Goal: Find specific page/section: Find specific page/section

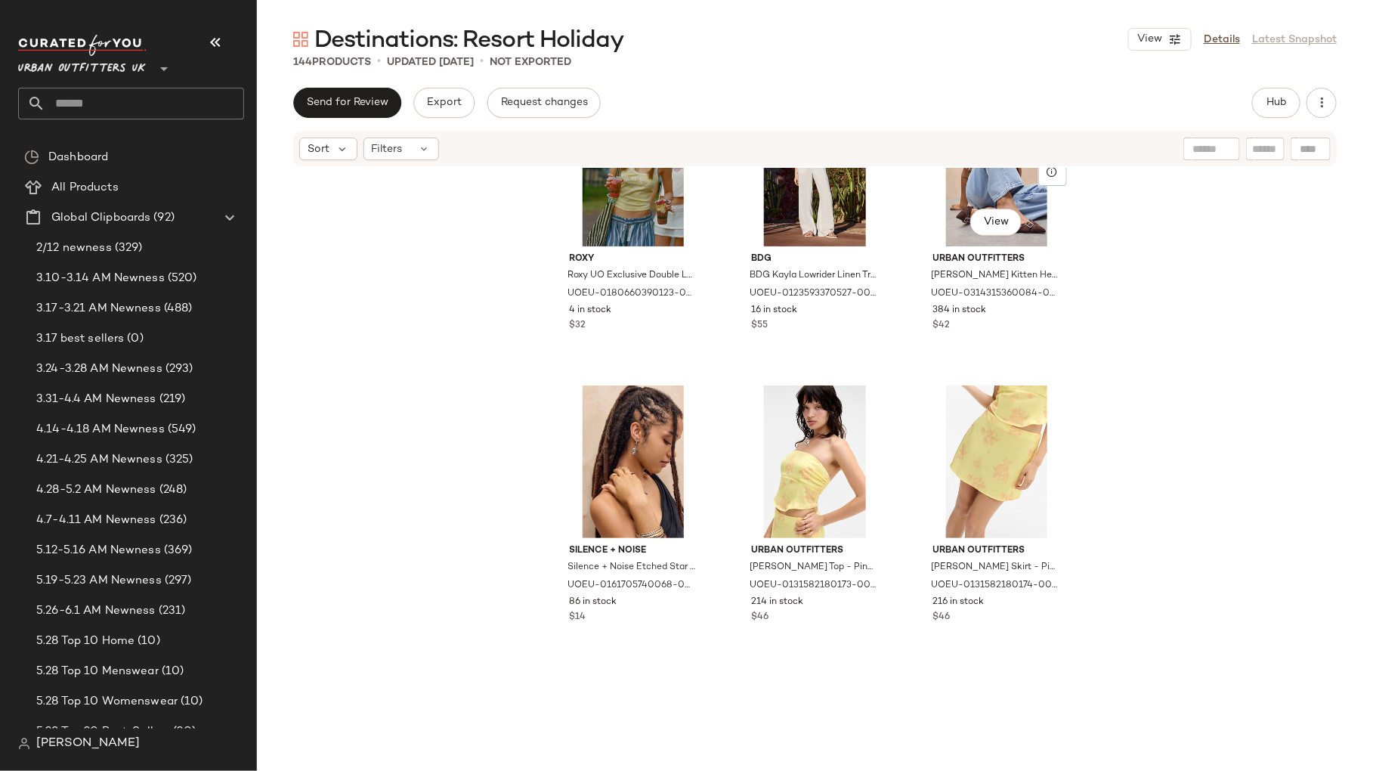
scroll to position [1588, 0]
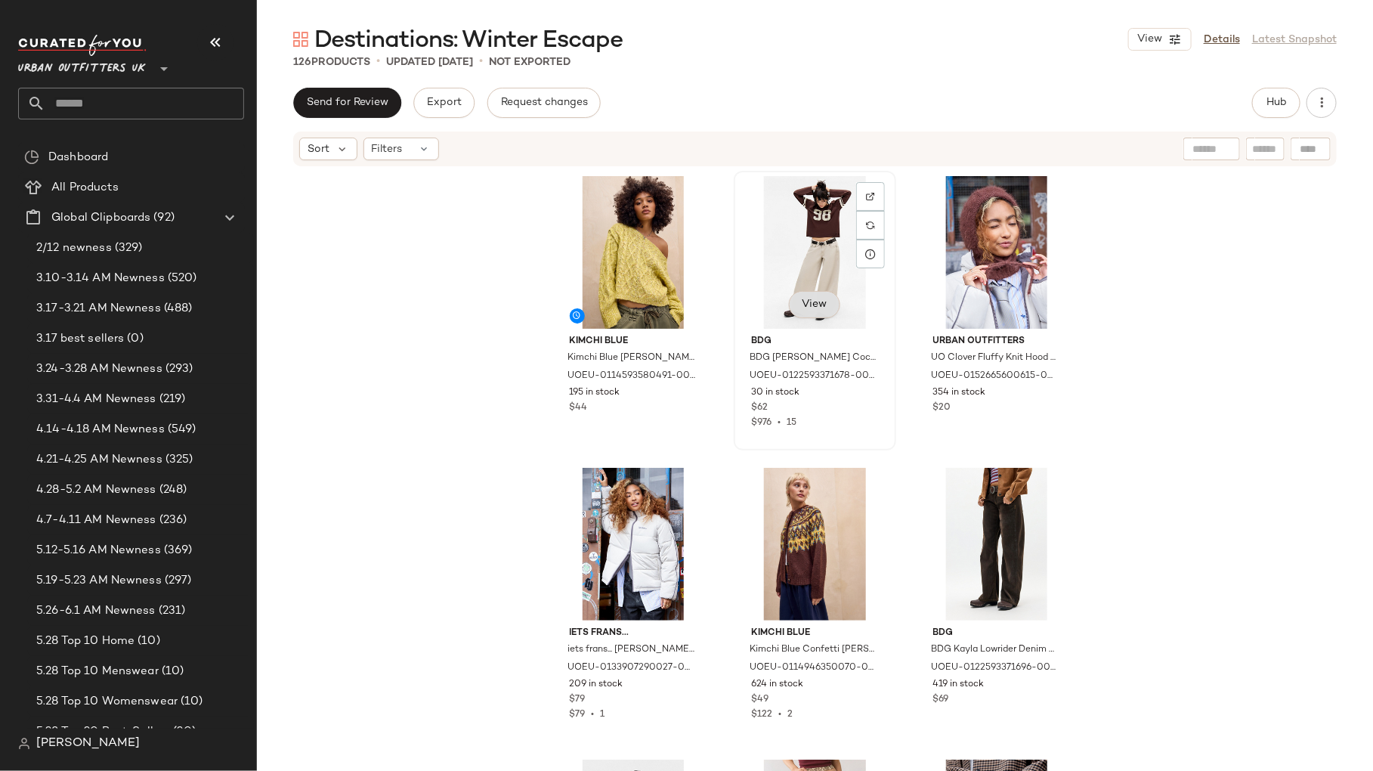
click at [809, 307] on span "View" at bounding box center [815, 305] width 26 height 12
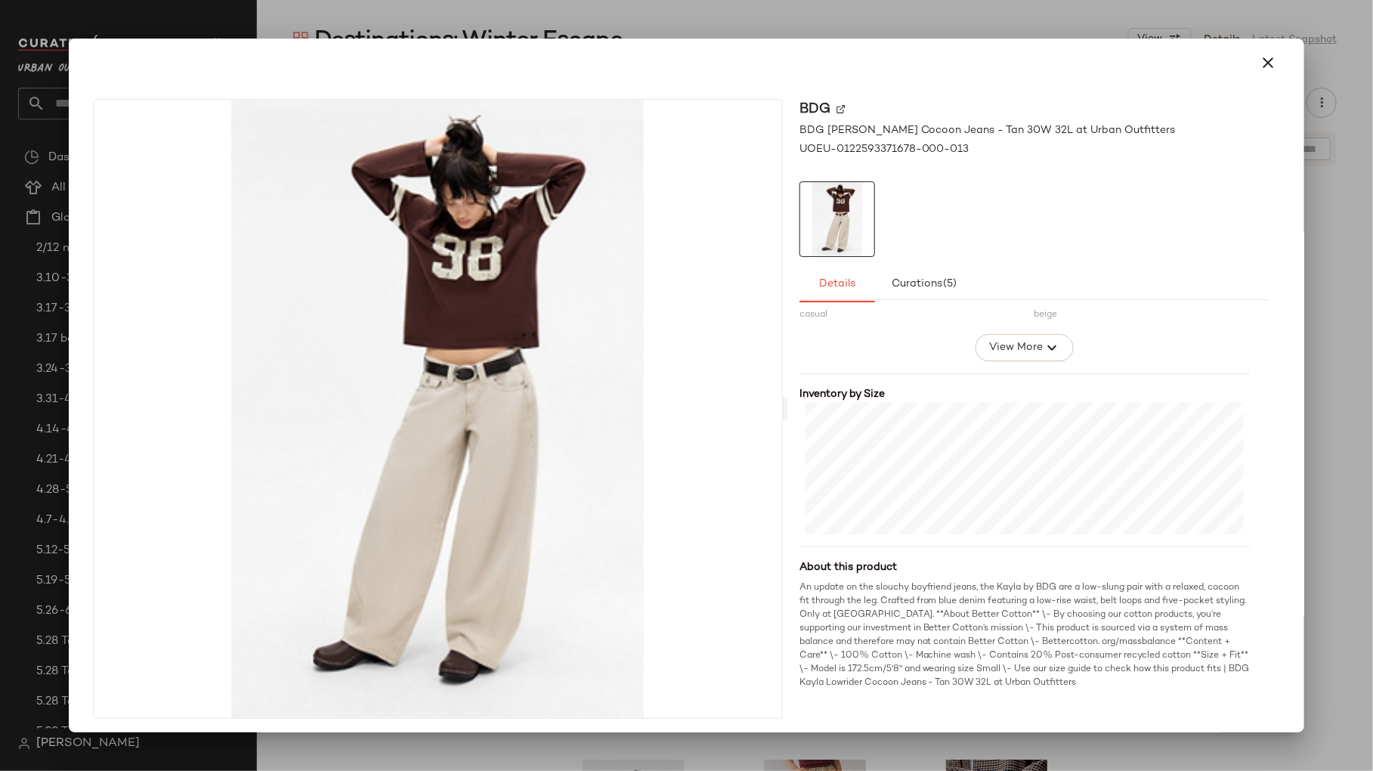
scroll to position [289, 0]
click at [1012, 25] on div at bounding box center [686, 385] width 1373 height 771
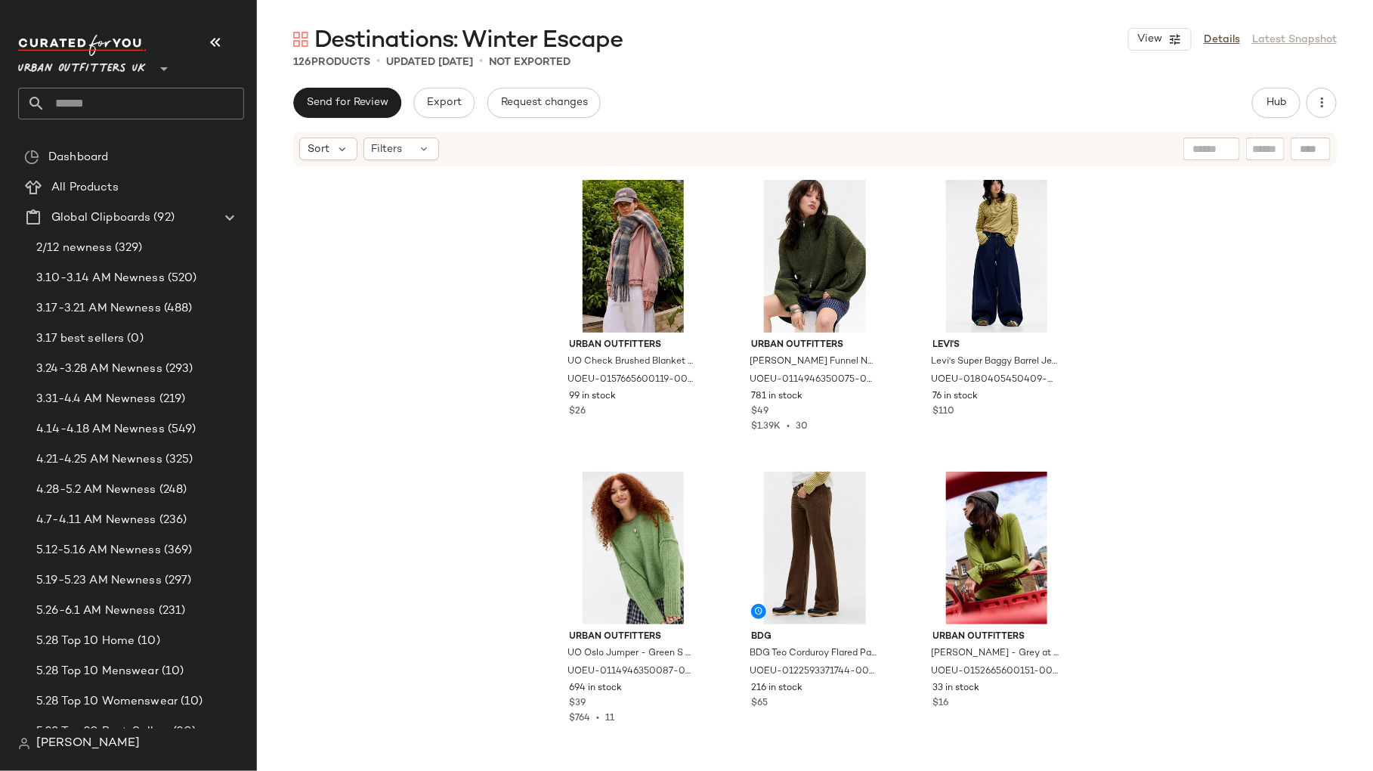
scroll to position [4993, 0]
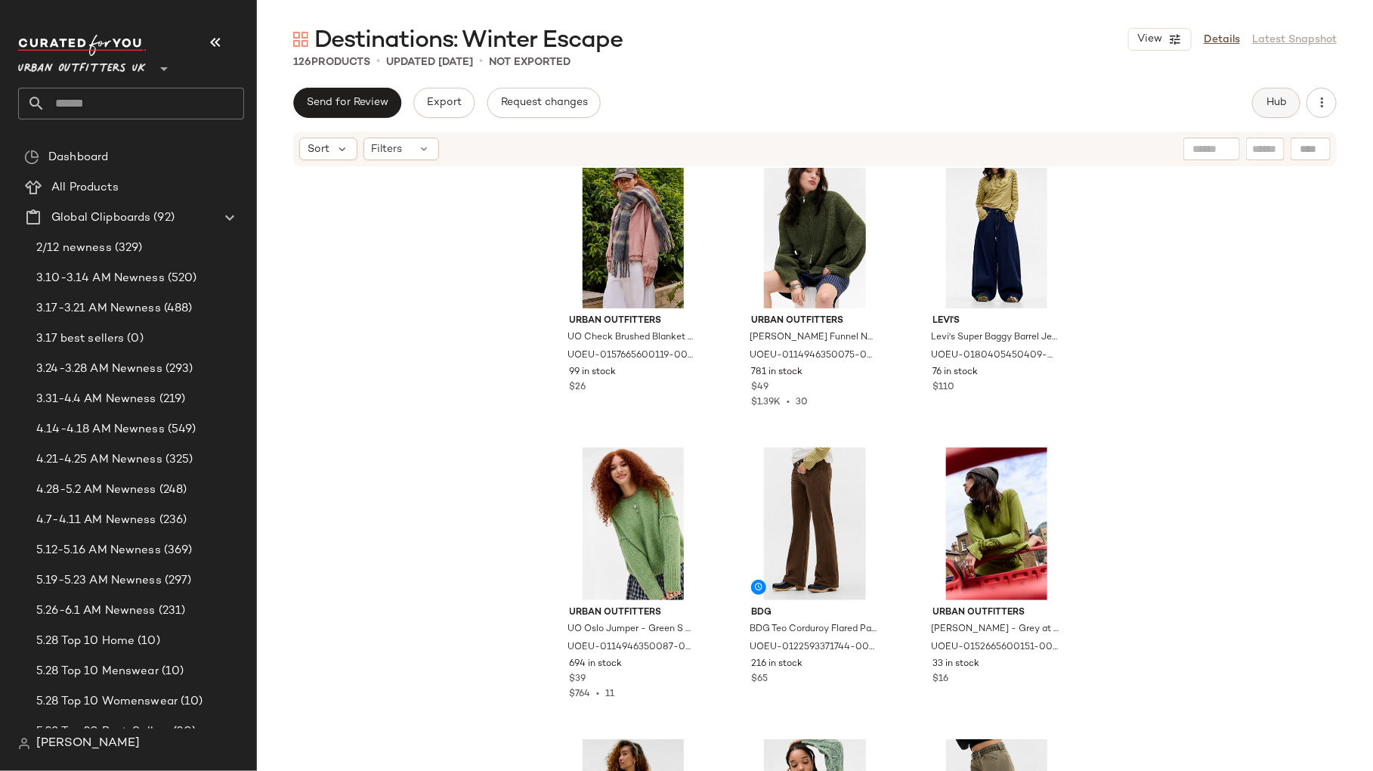
click at [1279, 101] on span "Hub" at bounding box center [1276, 103] width 21 height 12
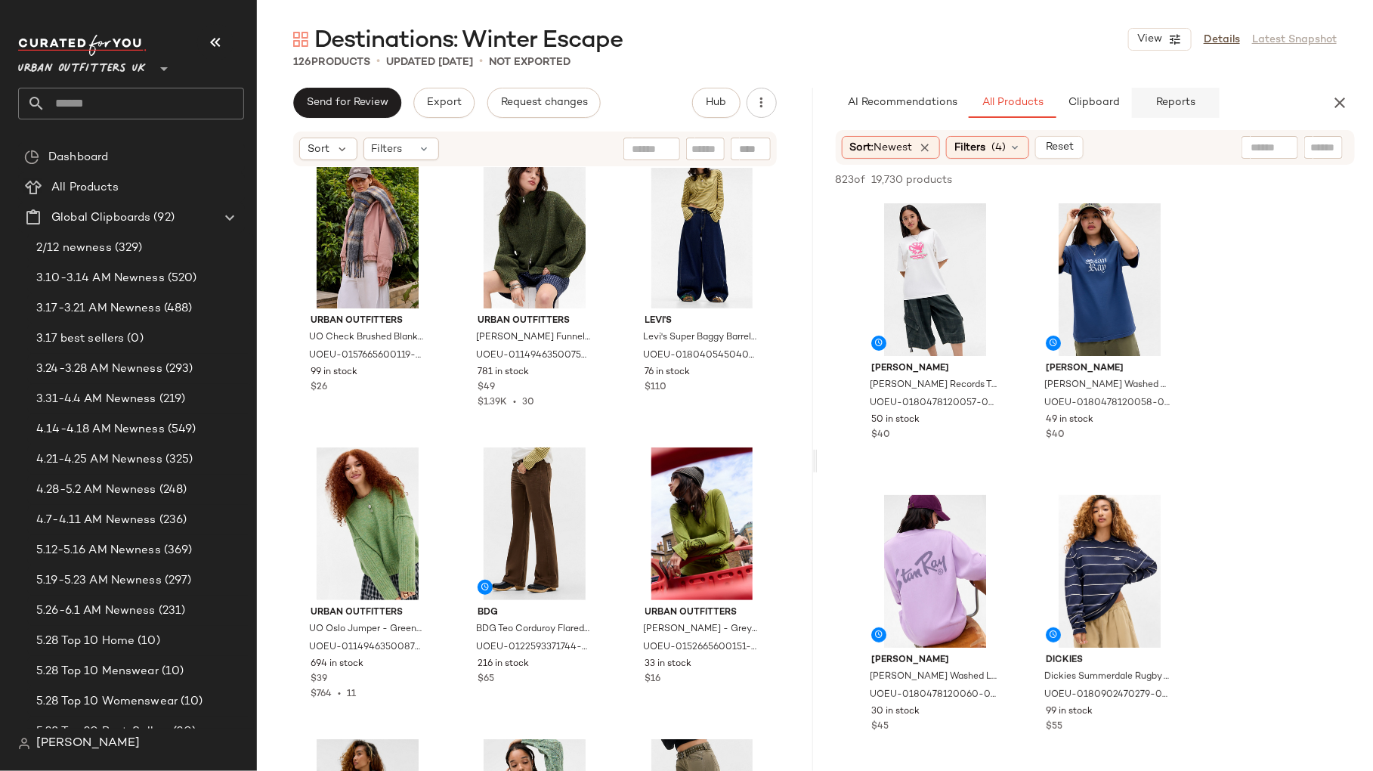
click at [1163, 101] on span "Reports" at bounding box center [1176, 103] width 40 height 12
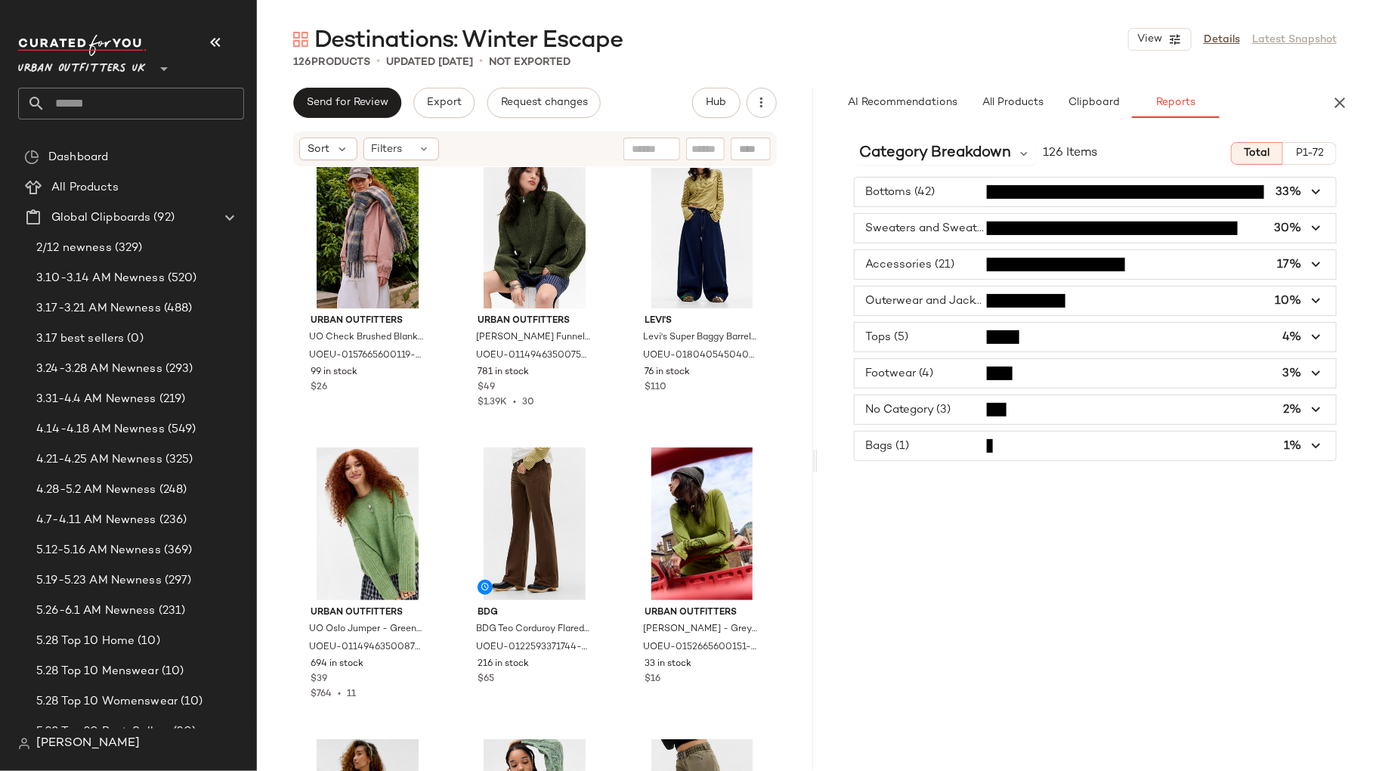
click at [1063, 376] on span "button" at bounding box center [1096, 373] width 482 height 29
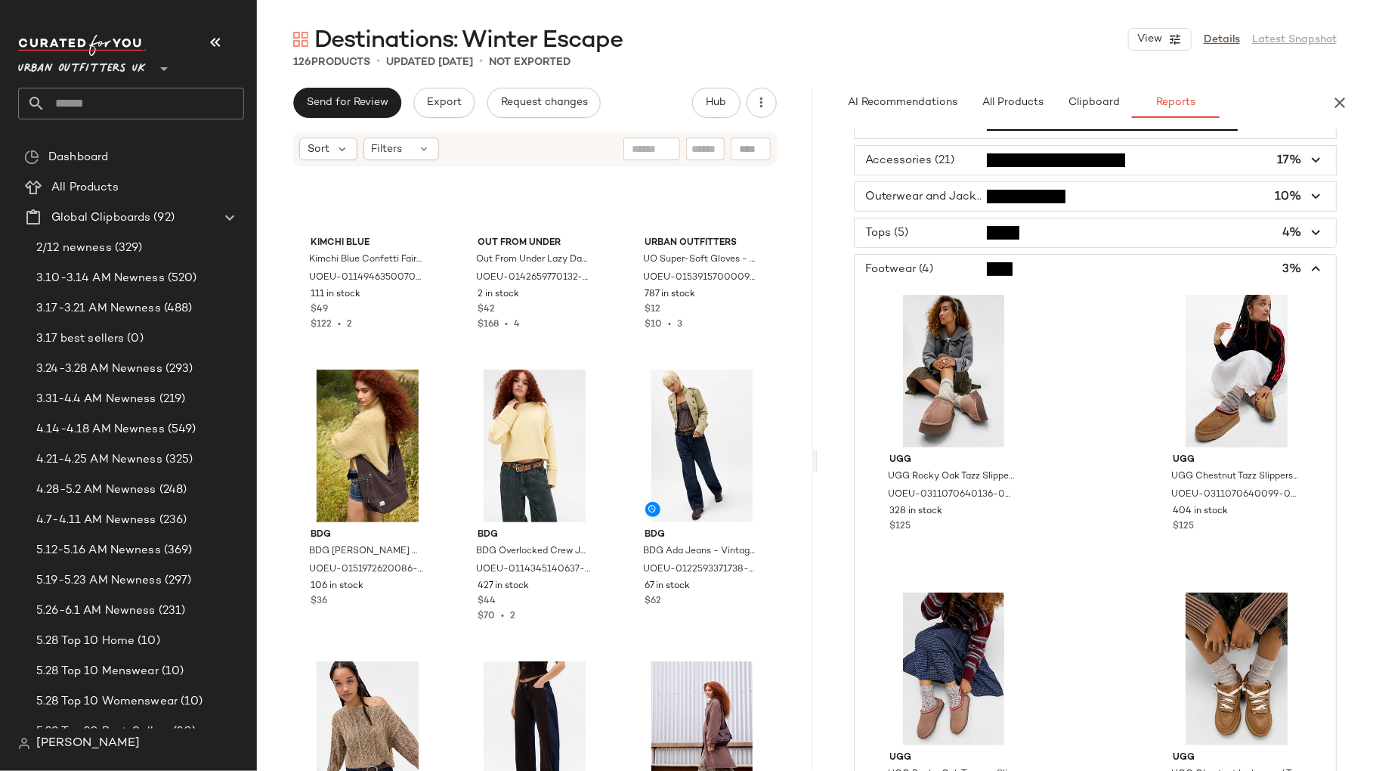
scroll to position [0, 0]
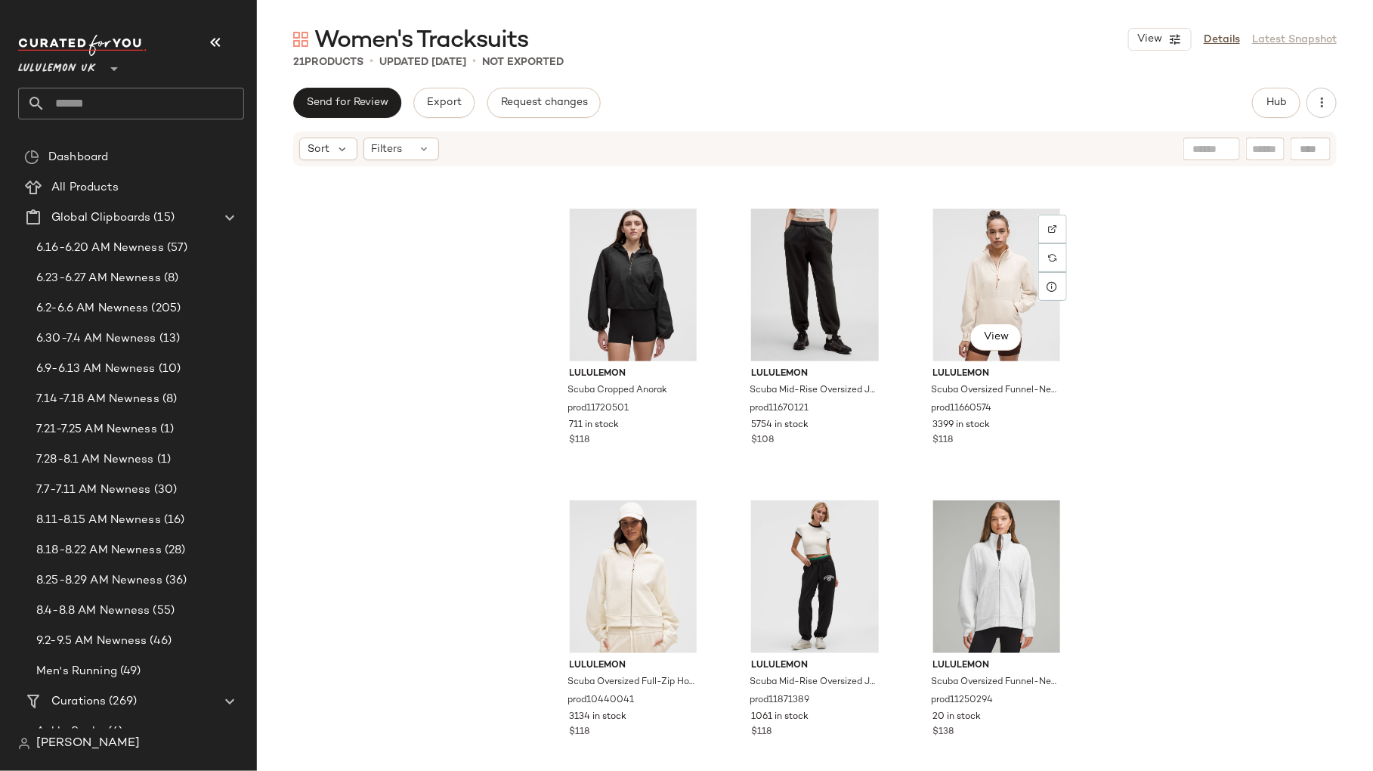
scroll to position [1149, 0]
